Goal: Task Accomplishment & Management: Use online tool/utility

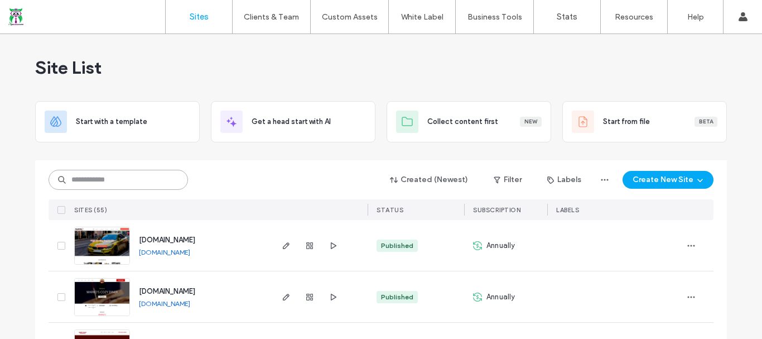
click at [148, 179] on input at bounding box center [119, 180] width 140 height 20
type input "*****"
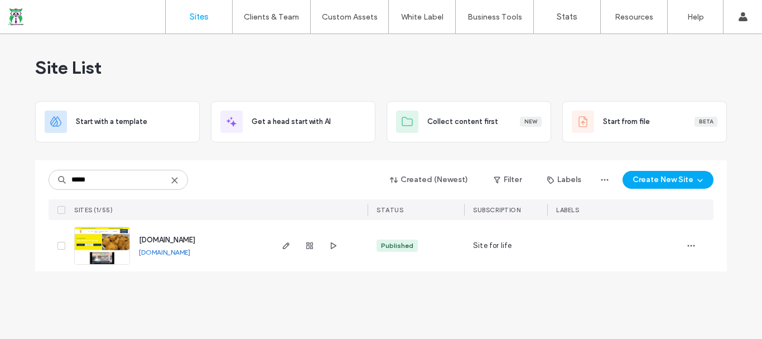
click at [192, 236] on span "[DOMAIN_NAME]" at bounding box center [167, 240] width 56 height 8
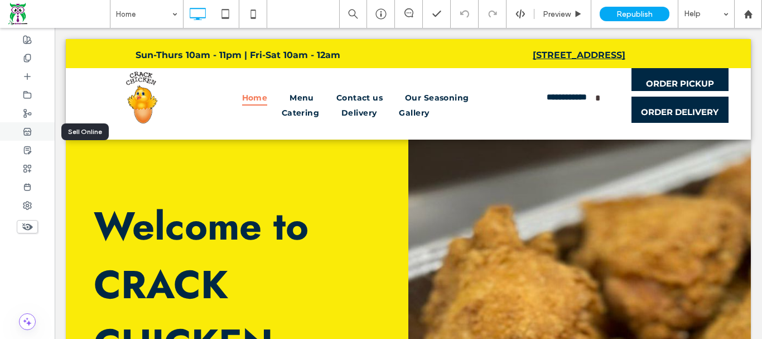
click at [23, 140] on div at bounding box center [27, 131] width 55 height 18
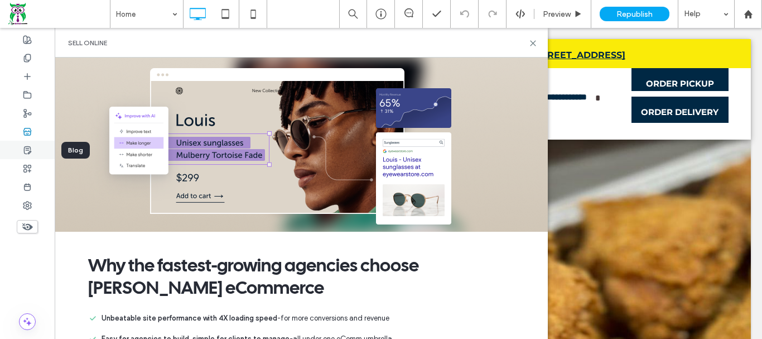
click at [23, 146] on icon at bounding box center [27, 150] width 9 height 9
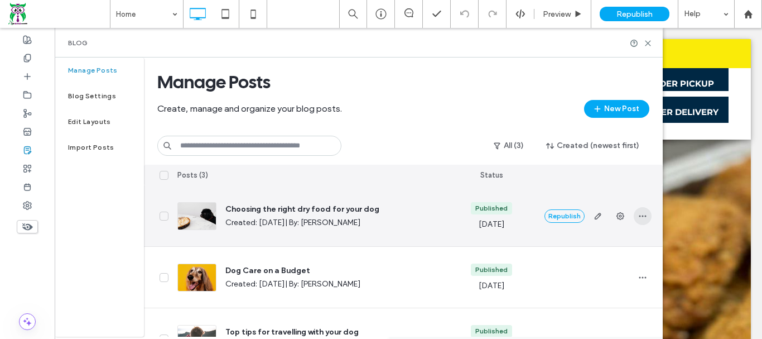
click at [640, 212] on icon "button" at bounding box center [642, 216] width 9 height 9
click at [596, 285] on div "Delete" at bounding box center [601, 287] width 99 height 21
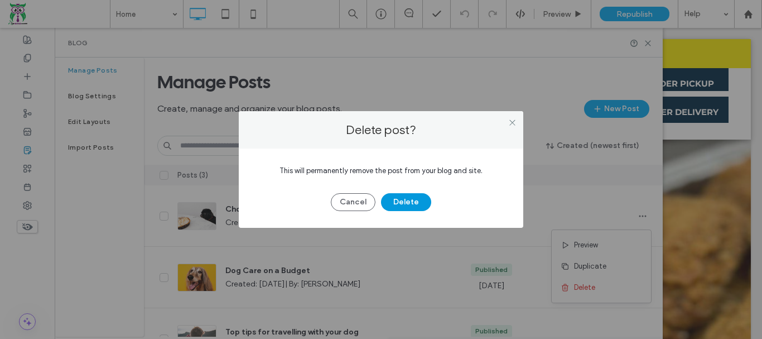
click at [408, 199] on button "Delete" at bounding box center [406, 202] width 50 height 18
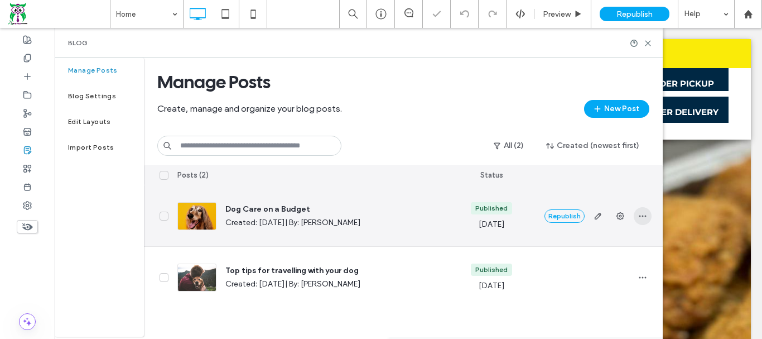
click at [641, 214] on icon "button" at bounding box center [642, 216] width 9 height 9
click at [595, 287] on span "Delete" at bounding box center [584, 287] width 21 height 11
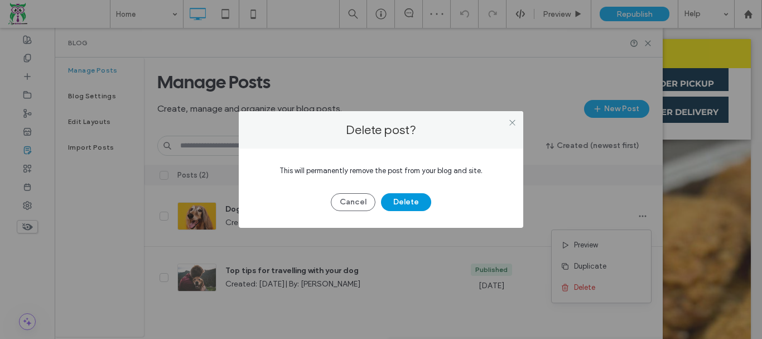
click at [414, 201] on button "Delete" at bounding box center [406, 202] width 50 height 18
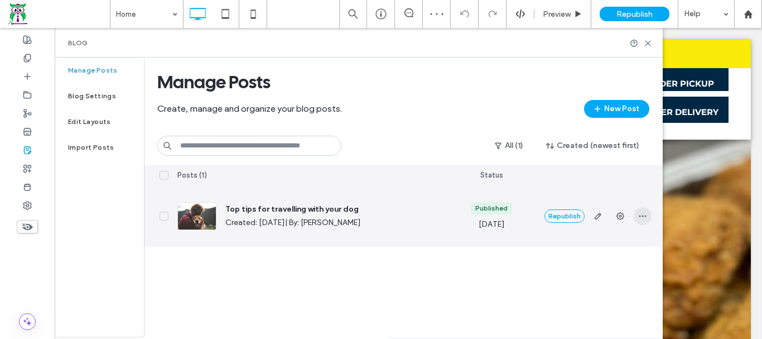
click at [639, 218] on icon "button" at bounding box center [642, 216] width 9 height 9
click at [575, 288] on span "Delete" at bounding box center [584, 287] width 21 height 11
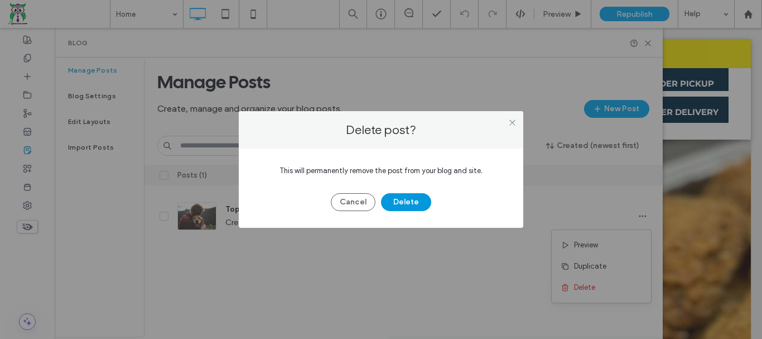
click at [410, 201] on button "Delete" at bounding box center [406, 202] width 50 height 18
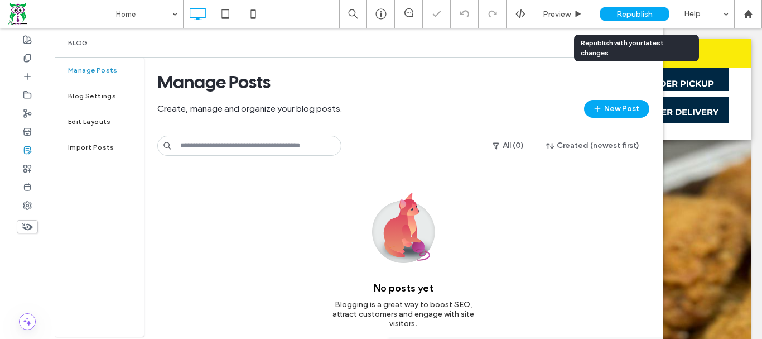
click at [645, 17] on span "Republish" at bounding box center [635, 13] width 36 height 9
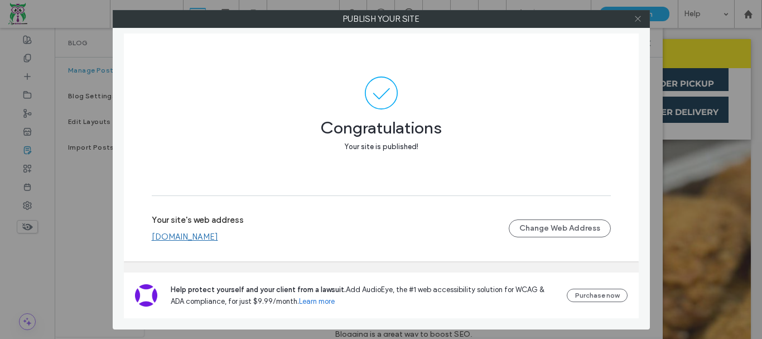
click at [639, 18] on icon at bounding box center [638, 19] width 8 height 8
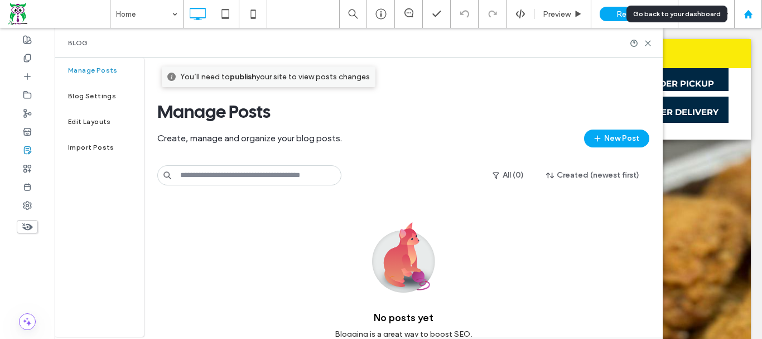
click at [742, 13] on div at bounding box center [748, 13] width 27 height 9
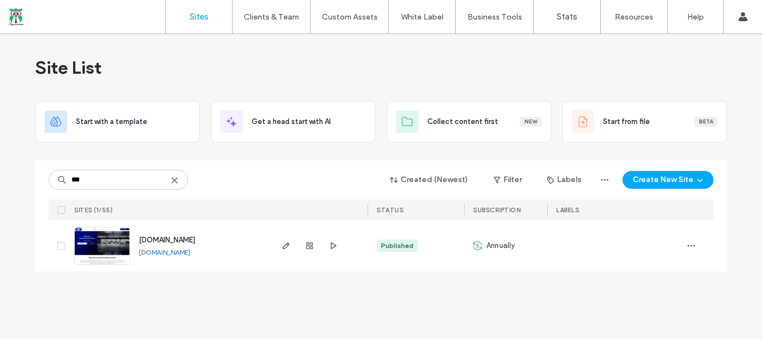
type input "***"
click at [155, 240] on span "[DOMAIN_NAME]" at bounding box center [167, 240] width 56 height 8
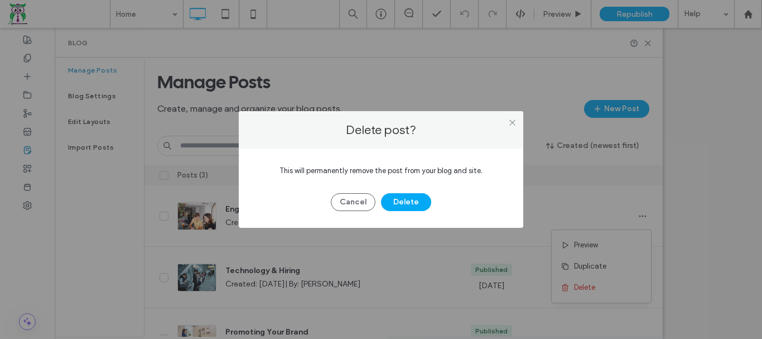
click at [414, 204] on button "Delete" at bounding box center [406, 202] width 50 height 18
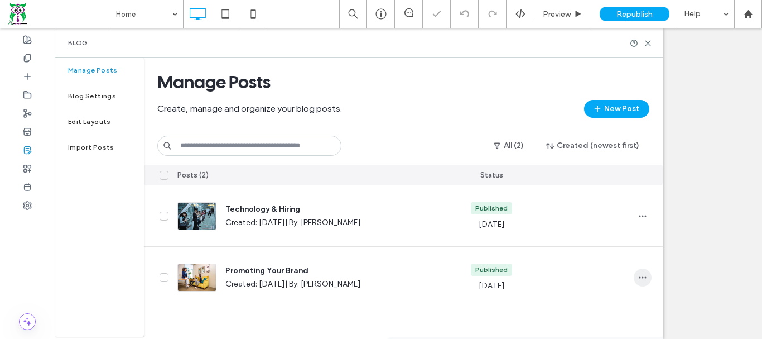
click at [640, 281] on icon "button" at bounding box center [642, 277] width 9 height 9
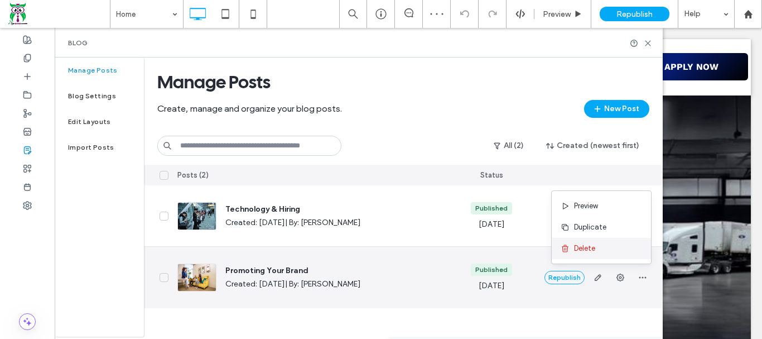
click at [602, 248] on div "Delete" at bounding box center [601, 248] width 99 height 21
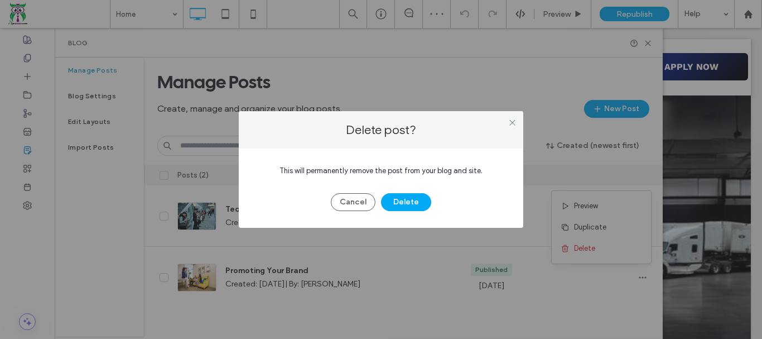
click at [394, 204] on button "Delete" at bounding box center [406, 202] width 50 height 18
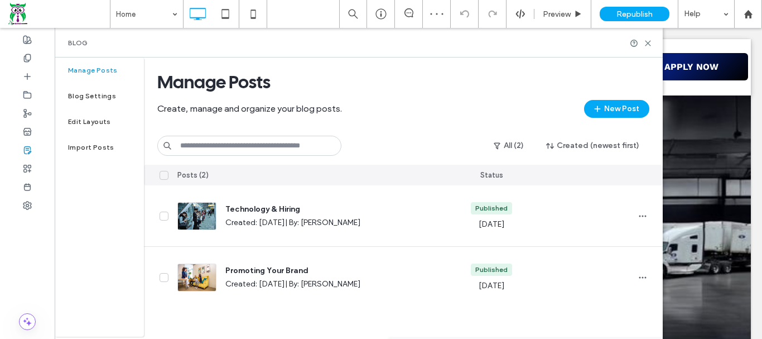
click at [646, 214] on icon "button" at bounding box center [642, 216] width 9 height 9
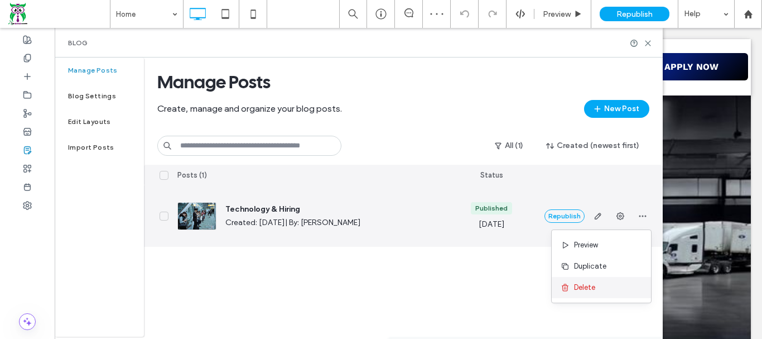
click at [587, 284] on span "Delete" at bounding box center [584, 287] width 21 height 11
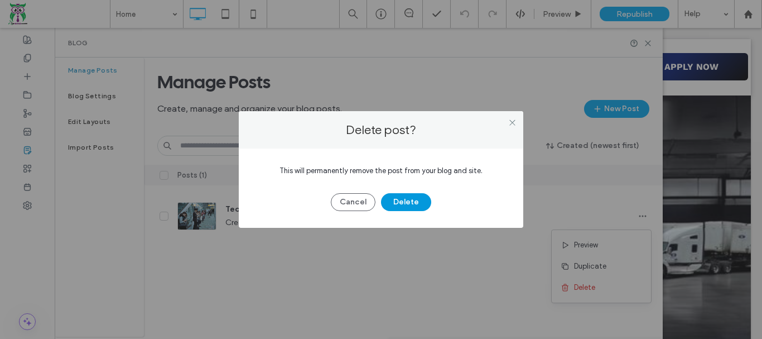
click at [421, 198] on button "Delete" at bounding box center [406, 202] width 50 height 18
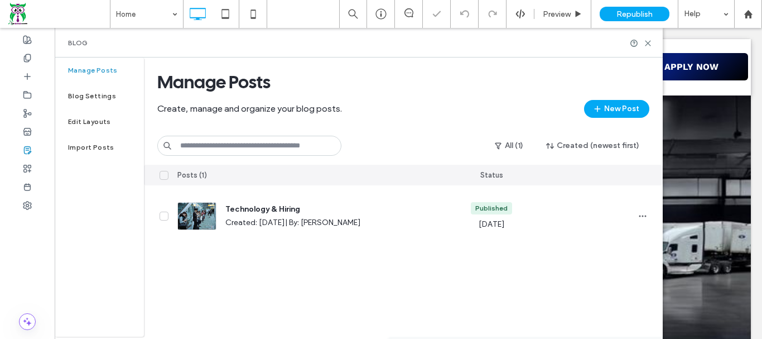
click at [636, 17] on span "Republish" at bounding box center [635, 13] width 36 height 9
